Goal: Entertainment & Leisure: Consume media (video, audio)

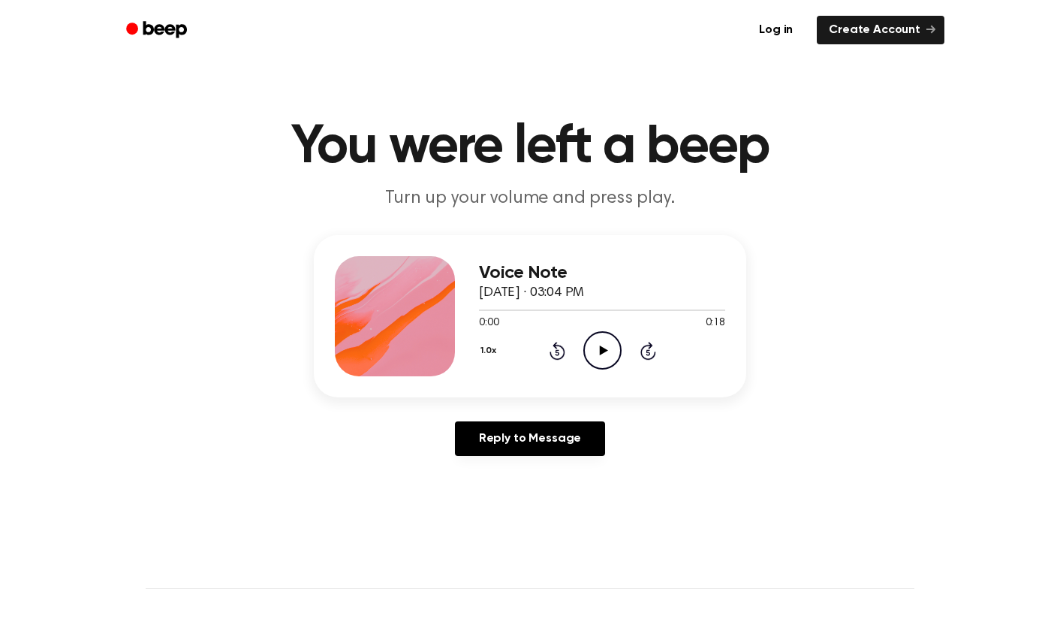
click at [616, 348] on icon "Play Audio" at bounding box center [602, 350] width 38 height 38
click at [568, 352] on div "1.0x Rewind 5 seconds Pause Audio Skip 5 seconds" at bounding box center [602, 350] width 246 height 38
click at [559, 354] on icon "Rewind 5 seconds" at bounding box center [557, 351] width 17 height 20
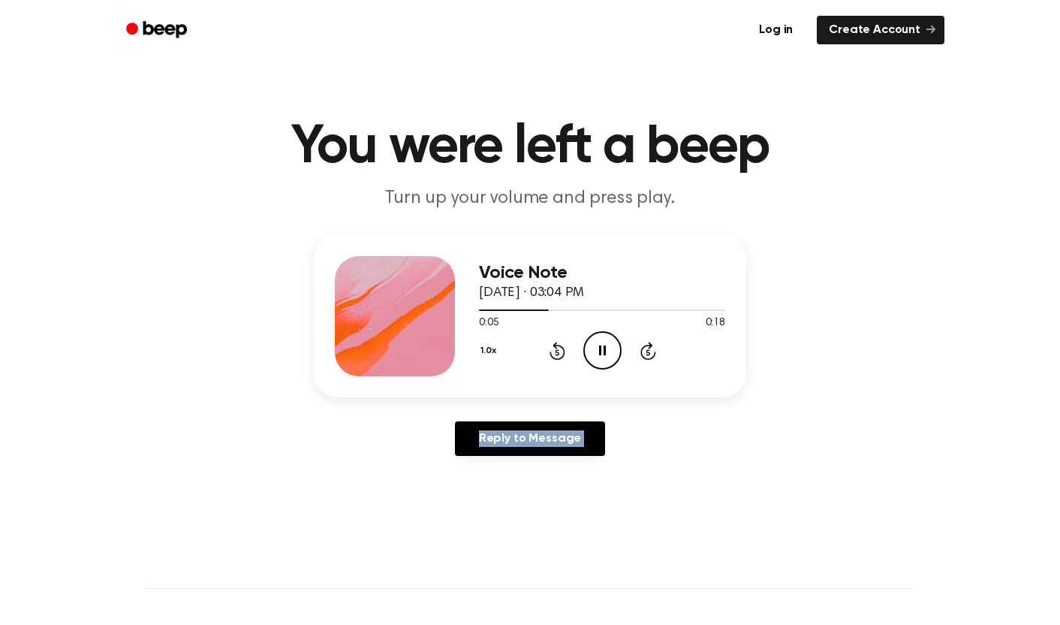
click at [559, 354] on icon "Rewind 5 seconds" at bounding box center [557, 351] width 17 height 20
click at [547, 363] on div "1.0x Rewind 5 seconds Pause Audio Skip 5 seconds" at bounding box center [602, 350] width 246 height 38
click at [565, 349] on div "1.0x Rewind 5 seconds Pause Audio Skip 5 seconds" at bounding box center [602, 350] width 246 height 38
click at [559, 354] on icon "Rewind 5 seconds" at bounding box center [557, 351] width 17 height 20
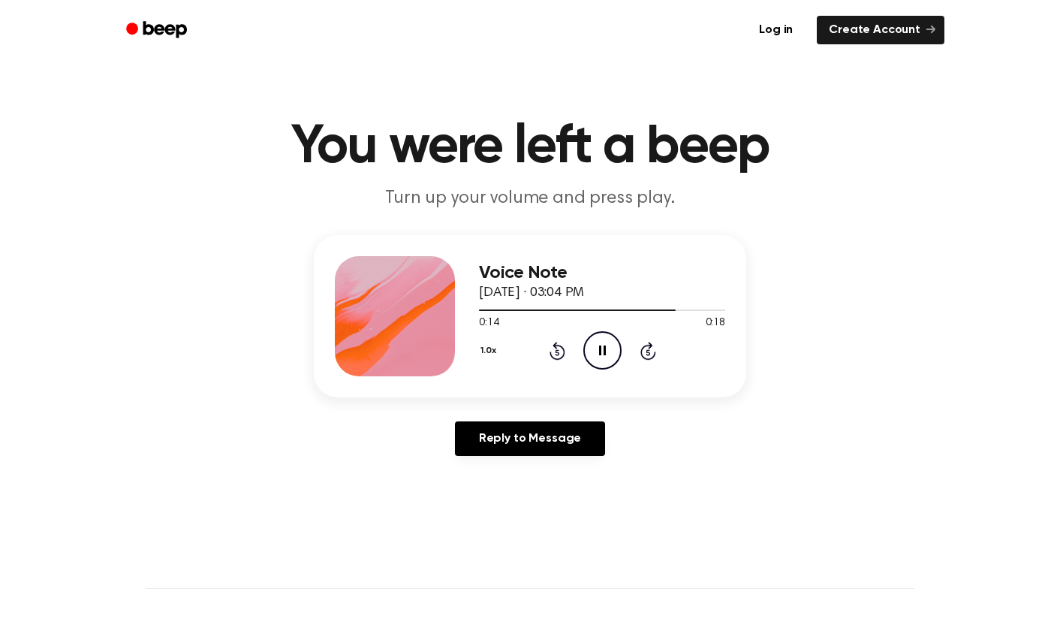
click at [559, 354] on icon "Rewind 5 seconds" at bounding box center [557, 351] width 17 height 20
